Goal: Task Accomplishment & Management: Use online tool/utility

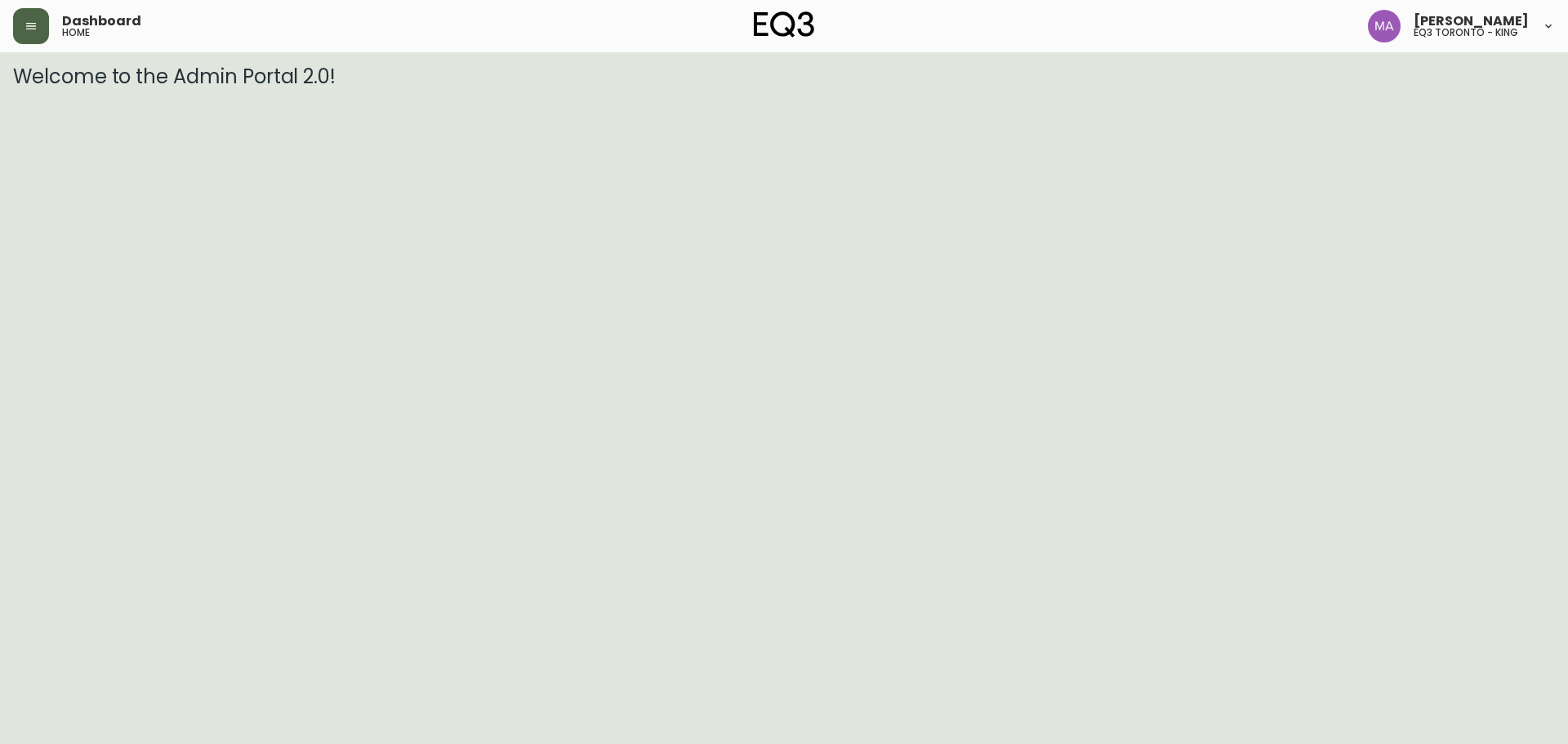
click at [37, 38] on button "button" at bounding box center [31, 26] width 36 height 36
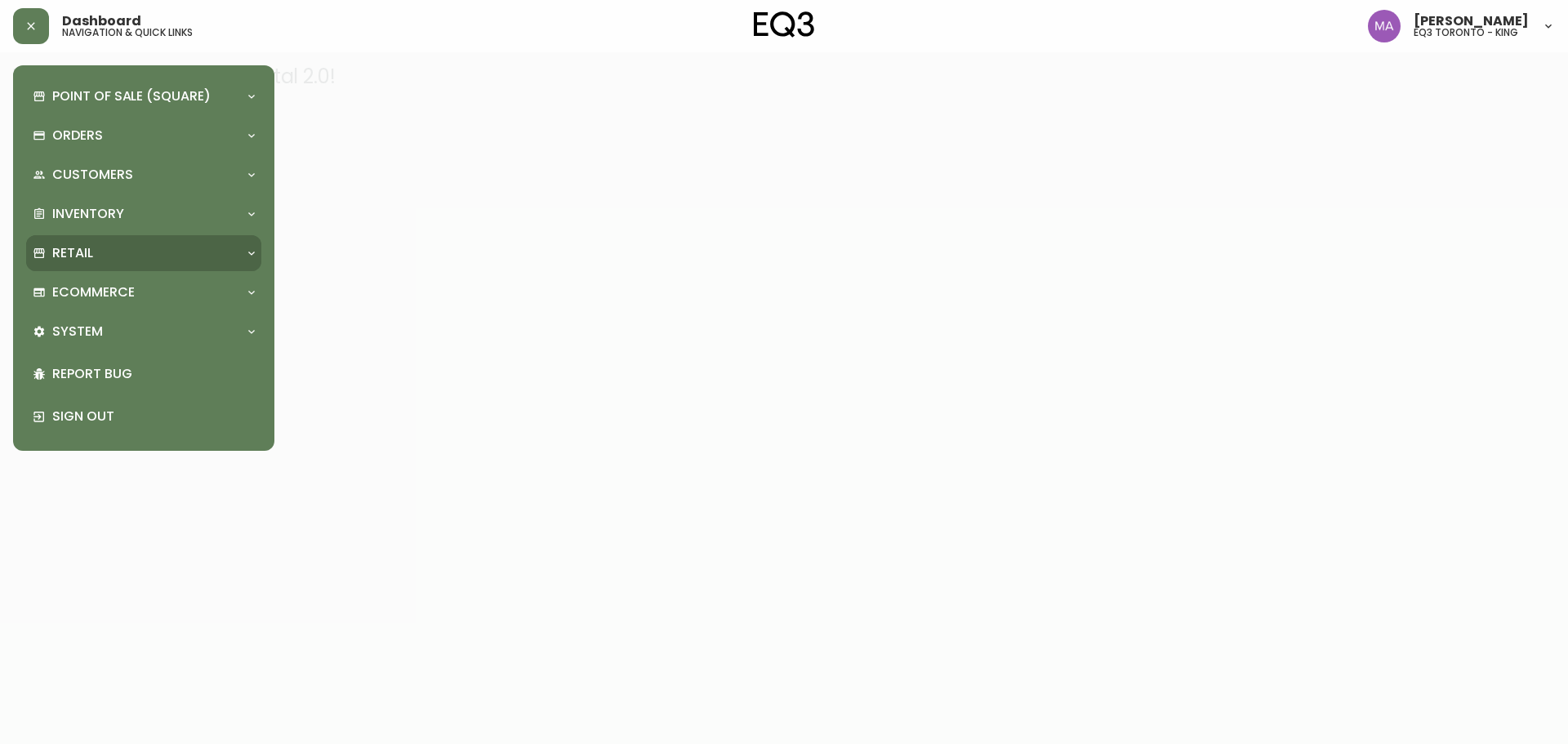
click at [93, 252] on p "Retail" at bounding box center [73, 253] width 41 height 18
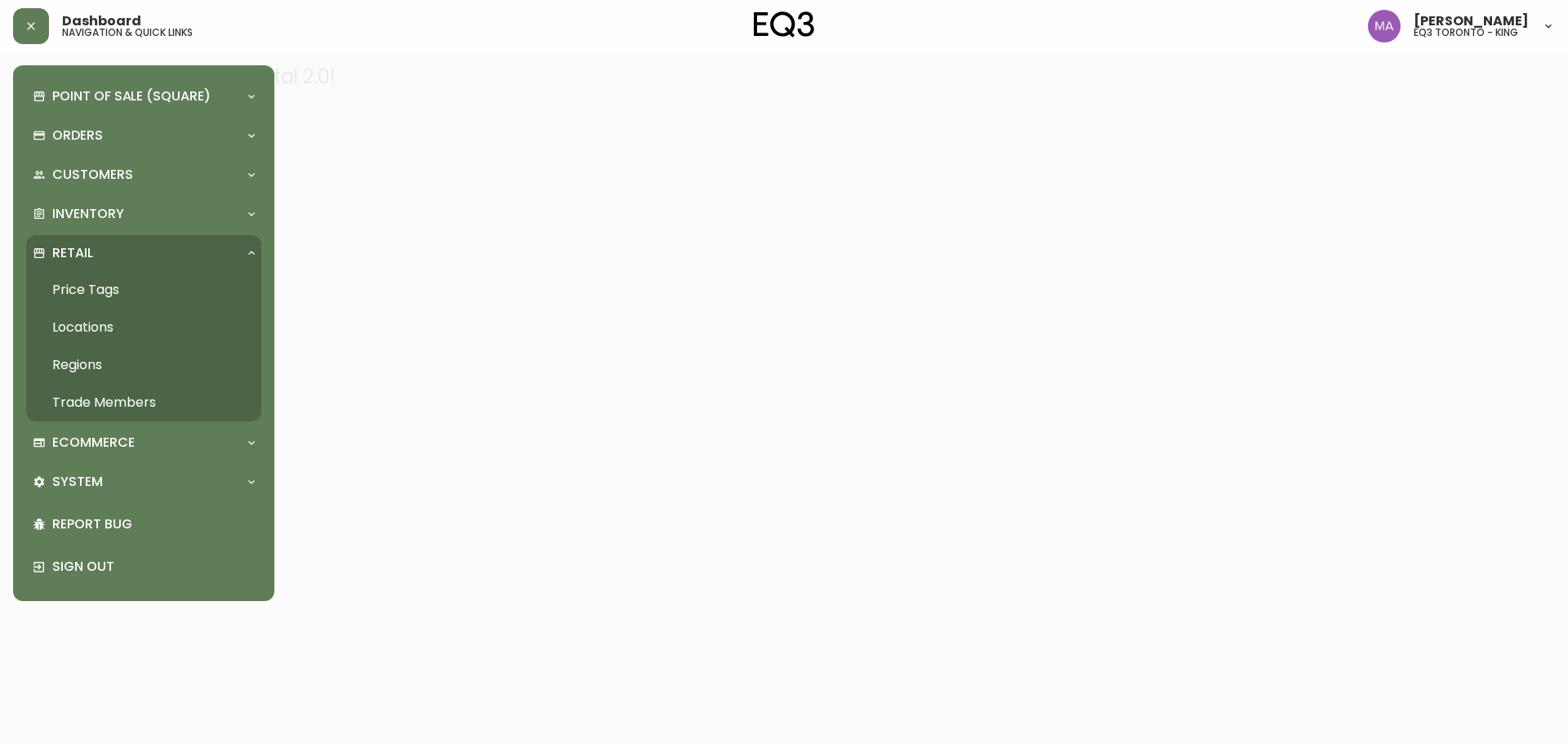
click at [103, 293] on link "Price Tags" at bounding box center [143, 289] width 235 height 37
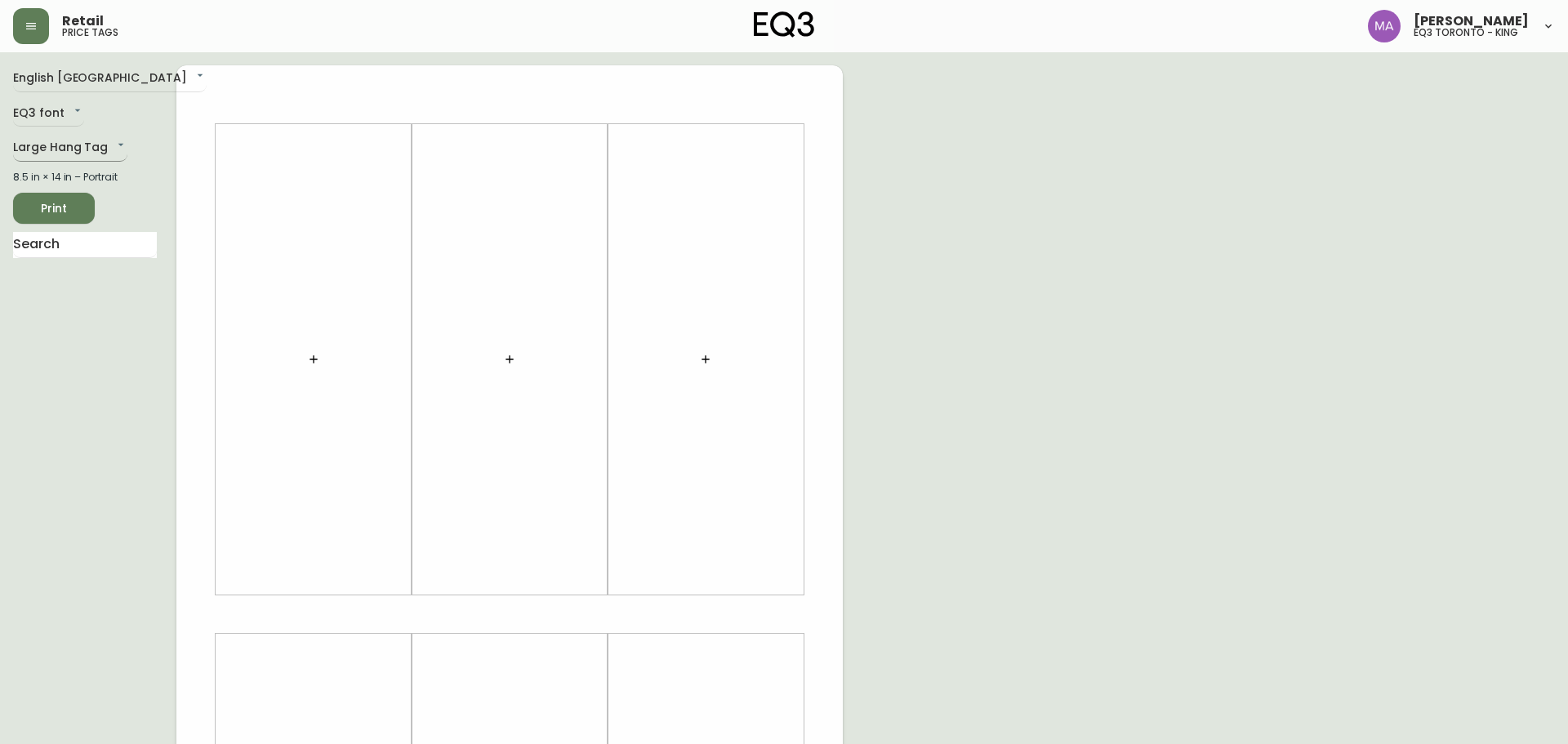
click at [101, 148] on body "Retail price tags [PERSON_NAME] eq3 [GEOGRAPHIC_DATA] - king English Canada en_…" at bounding box center [784, 581] width 1568 height 1162
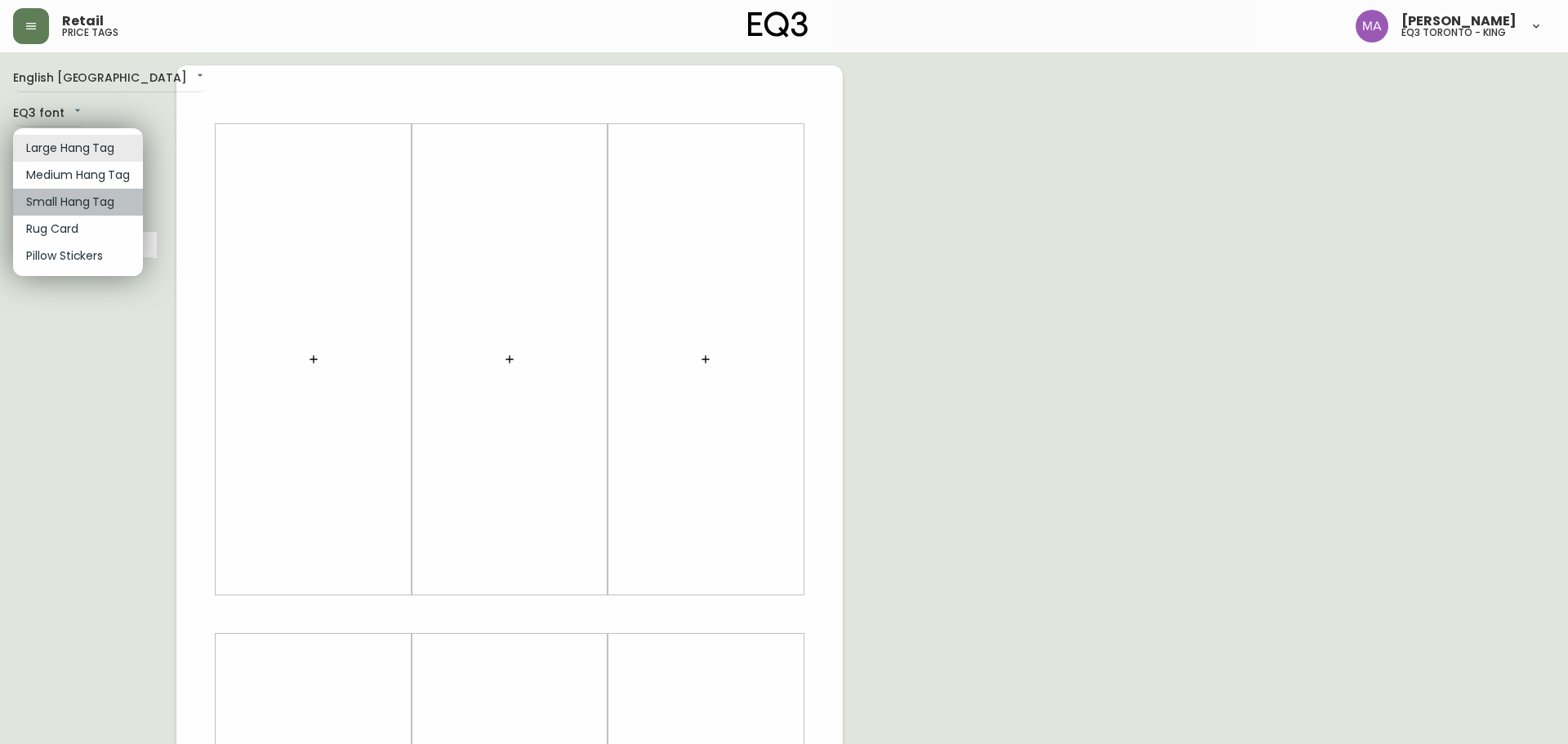
click at [107, 201] on li "Small Hang Tag" at bounding box center [78, 202] width 130 height 27
type input "small"
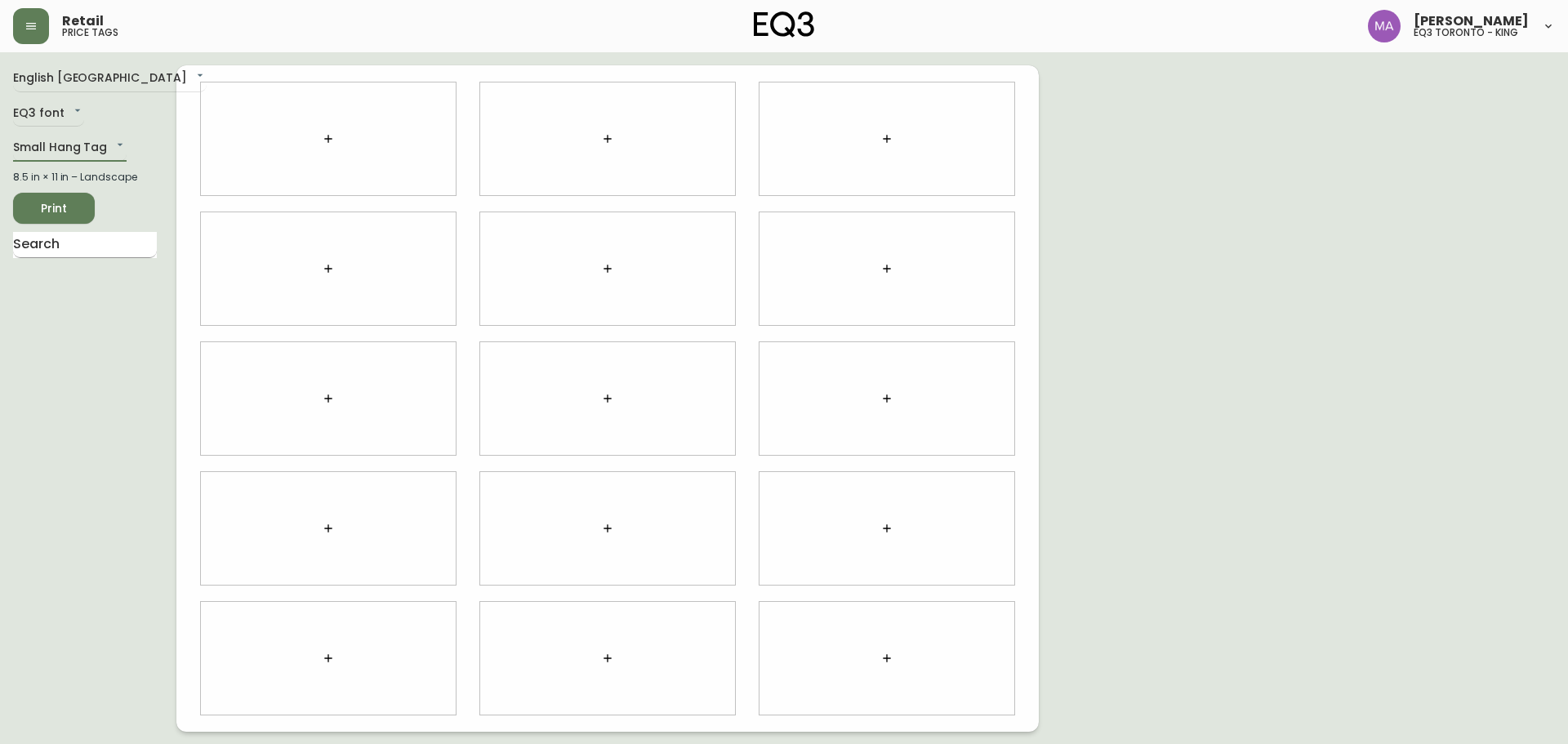
click at [49, 252] on input "text" at bounding box center [85, 244] width 143 height 26
type input "[PERSON_NAME]"
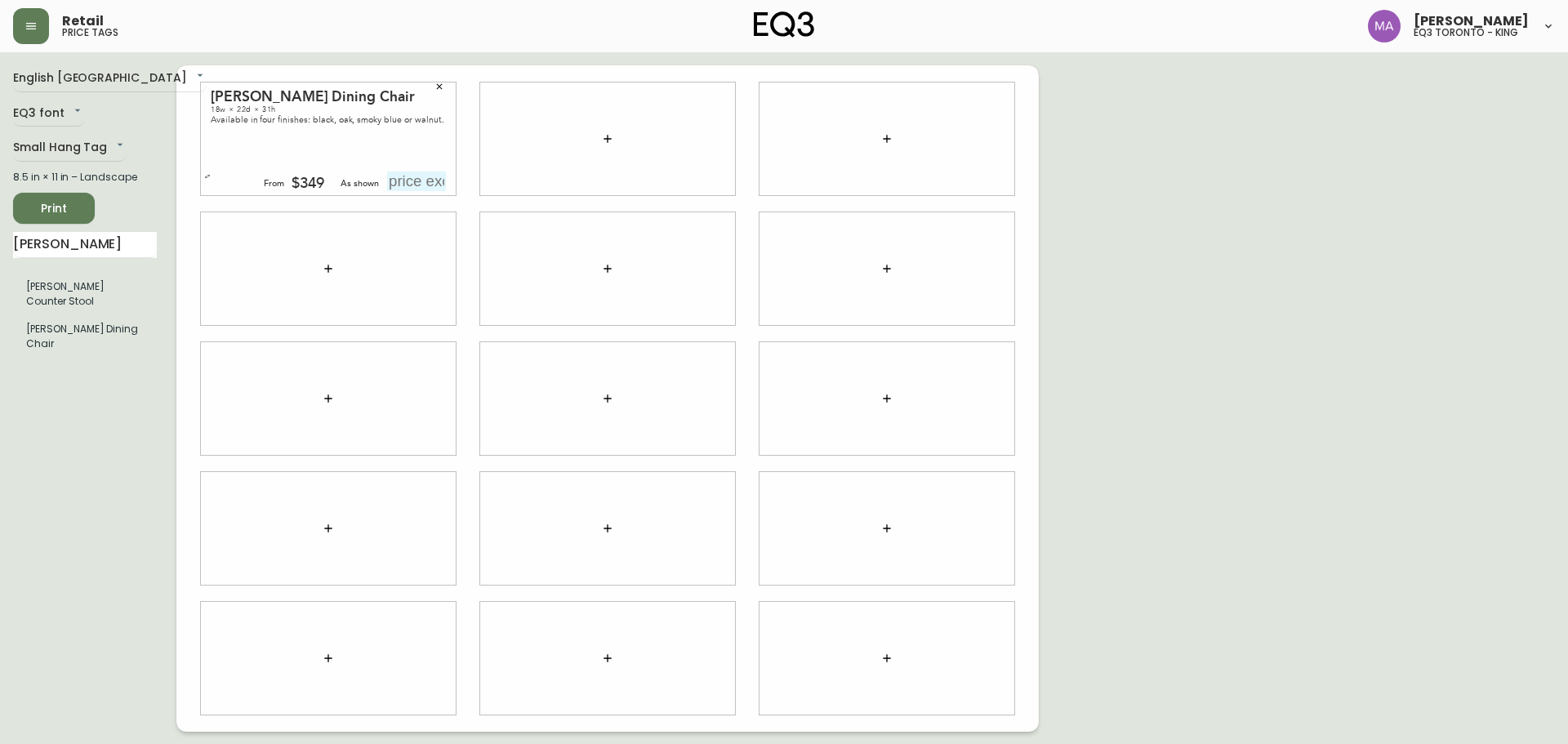
drag, startPoint x: 1434, startPoint y: 326, endPoint x: 1314, endPoint y: 349, distance: 122.2
click at [1434, 326] on div "English Canada en_CA EQ3 font EQ3 Small Hang Tag small 8.5 in × 11 in – Landsca…" at bounding box center [784, 398] width 1542 height 666
click at [203, 175] on button "button" at bounding box center [207, 176] width 16 height 16
click at [262, 158] on div "[PERSON_NAME] Dining Chair 18w × 22d × 31h Available in four finishes: black, o…" at bounding box center [329, 139] width 255 height 113
click at [32, 206] on span "Print" at bounding box center [53, 208] width 55 height 20
